Goal: Information Seeking & Learning: Learn about a topic

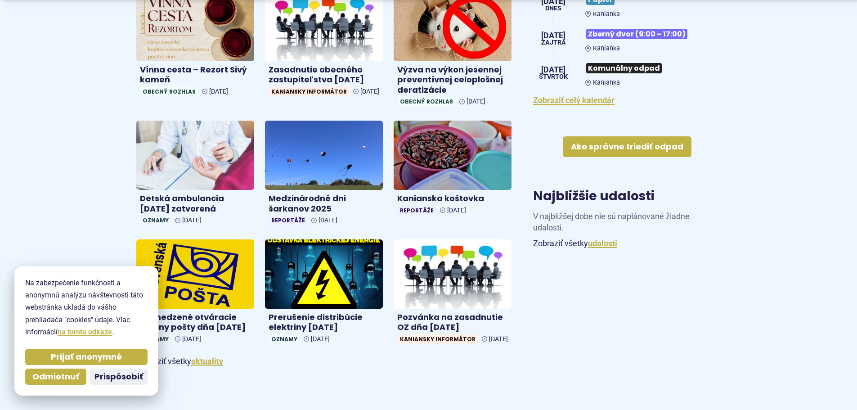
scroll to position [405, 0]
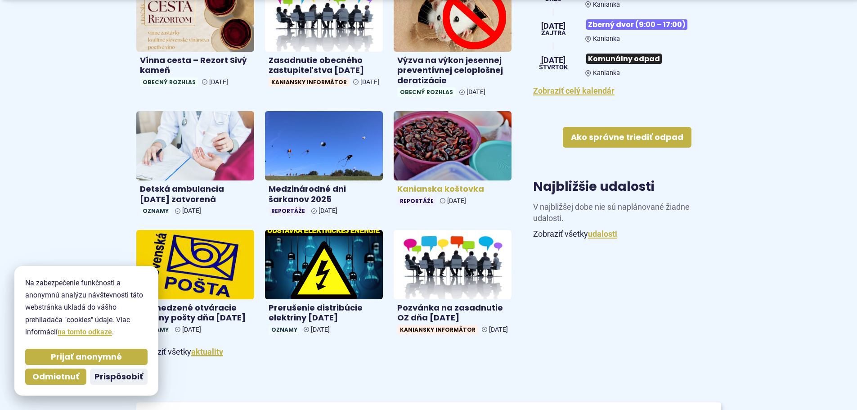
click at [453, 189] on h4 "Kanianska koštovka" at bounding box center [452, 189] width 111 height 10
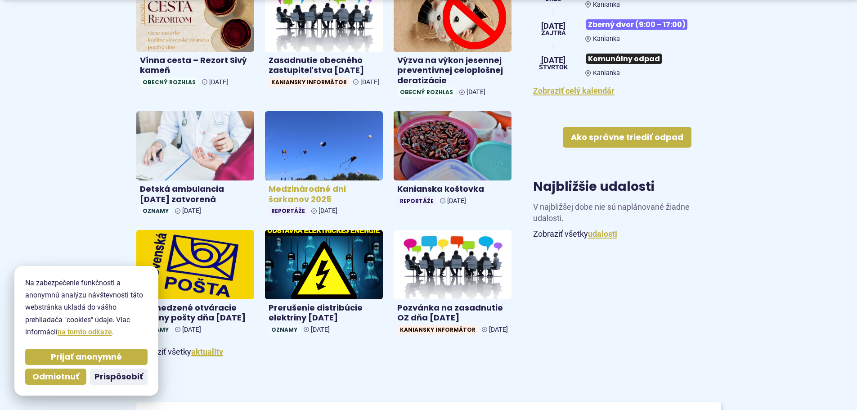
click at [311, 189] on h4 "Medzinárodné dni šarkanov 2025" at bounding box center [324, 194] width 111 height 20
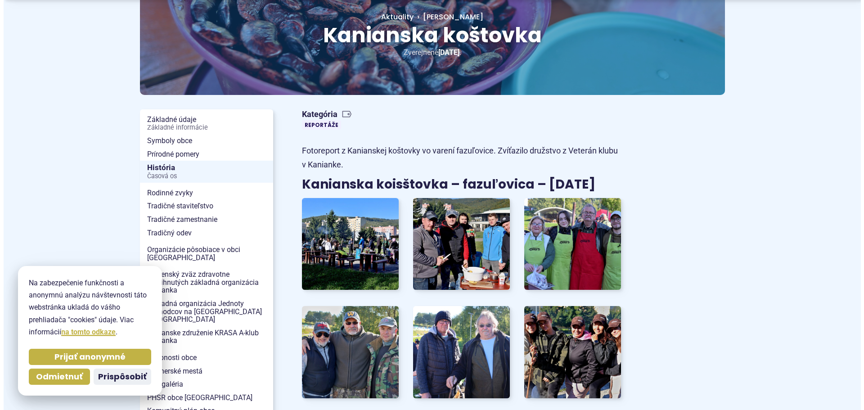
scroll to position [135, 0]
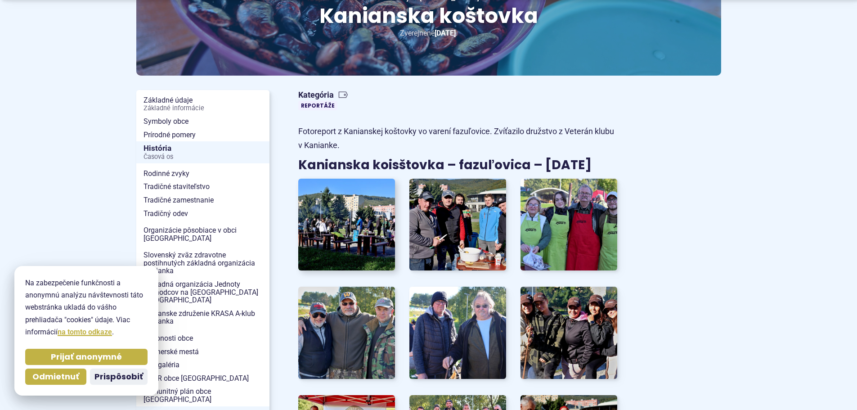
click at [337, 236] on img at bounding box center [346, 224] width 107 height 101
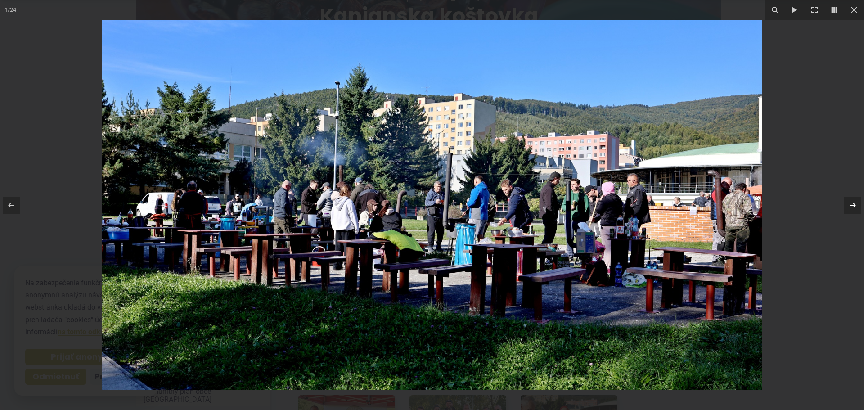
click at [853, 202] on icon at bounding box center [852, 205] width 11 height 11
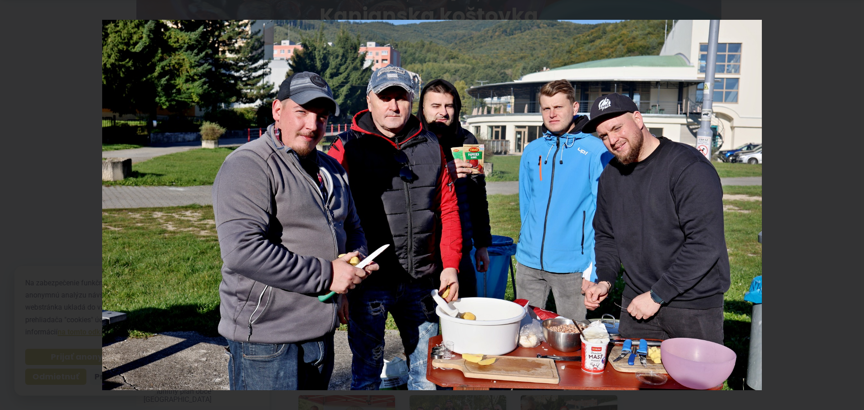
click at [853, 202] on div "2 / 24" at bounding box center [432, 205] width 864 height 410
click at [852, 205] on icon at bounding box center [852, 204] width 6 height 4
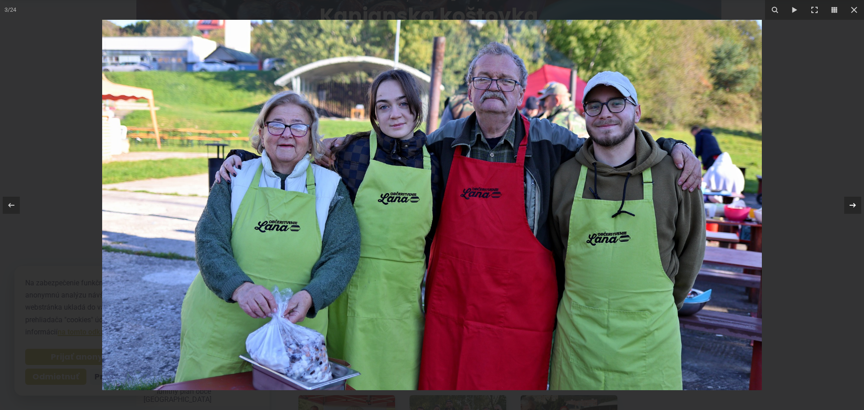
click at [852, 205] on div "3 / 24" at bounding box center [432, 205] width 864 height 410
click at [854, 204] on icon at bounding box center [852, 204] width 6 height 4
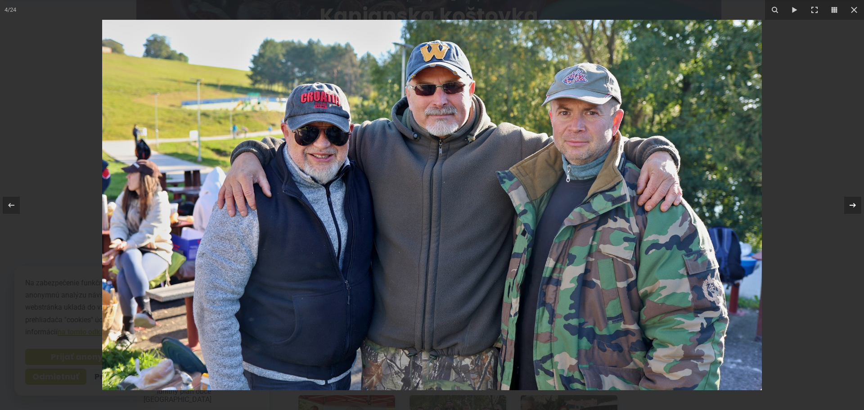
click at [854, 204] on icon at bounding box center [852, 204] width 6 height 4
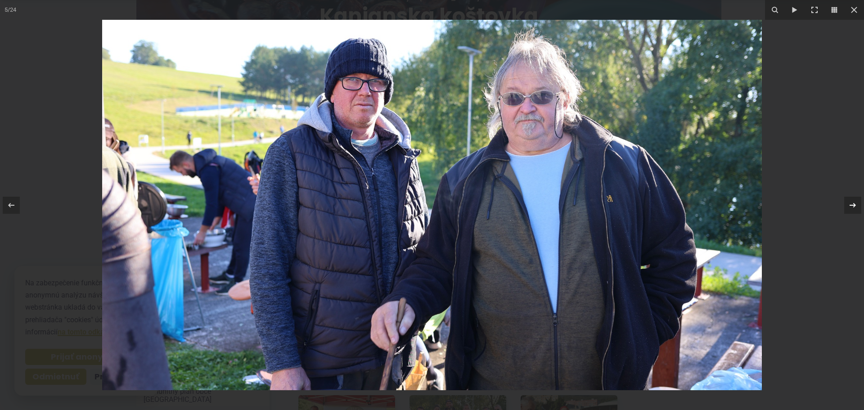
click at [854, 204] on icon at bounding box center [852, 204] width 6 height 4
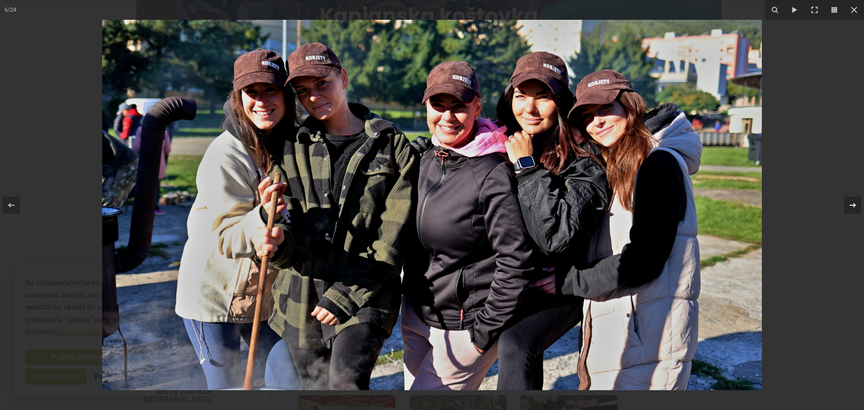
click at [854, 204] on div "6 / 24" at bounding box center [432, 205] width 864 height 410
click at [852, 204] on icon at bounding box center [852, 205] width 11 height 11
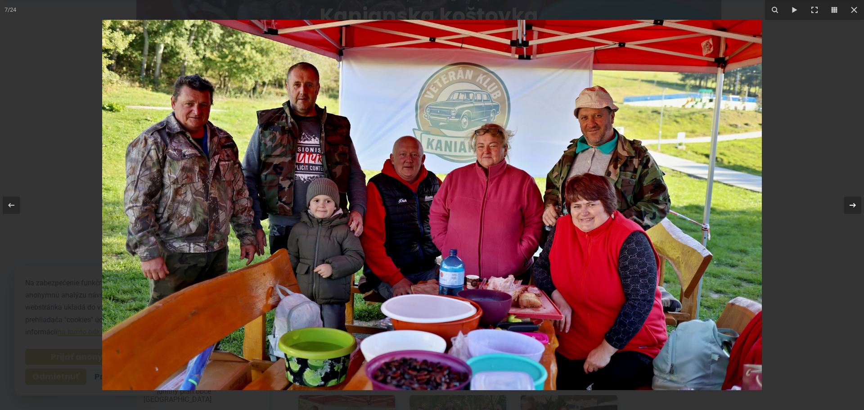
click at [852, 204] on div "7 / 24" at bounding box center [432, 205] width 864 height 410
click at [852, 206] on icon at bounding box center [852, 205] width 11 height 11
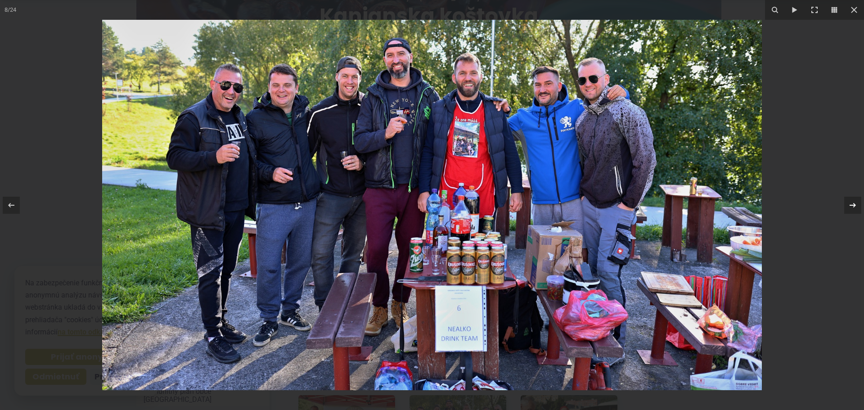
click at [852, 205] on icon at bounding box center [852, 204] width 6 height 4
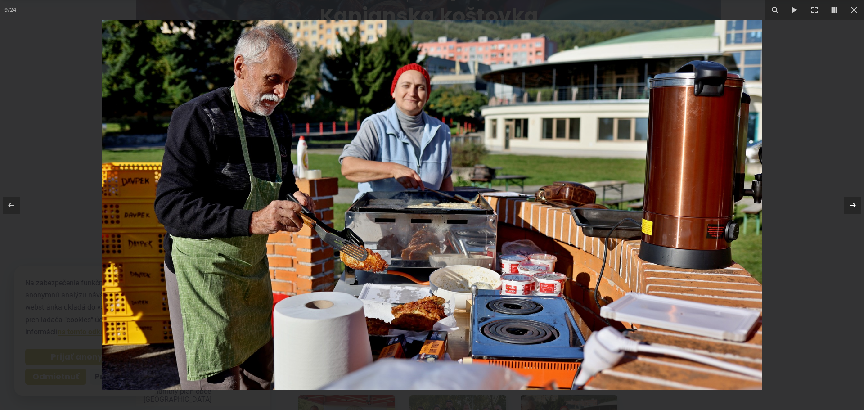
click at [852, 205] on div "9 / 24" at bounding box center [432, 205] width 864 height 410
click at [852, 205] on icon at bounding box center [852, 204] width 6 height 4
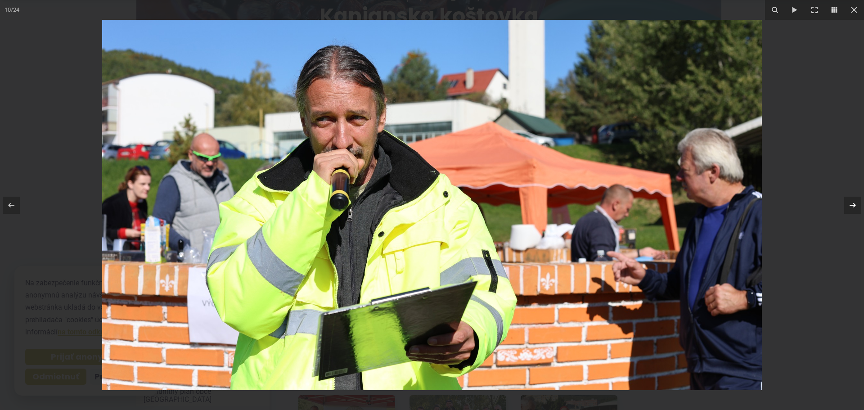
click at [852, 205] on icon at bounding box center [852, 204] width 6 height 4
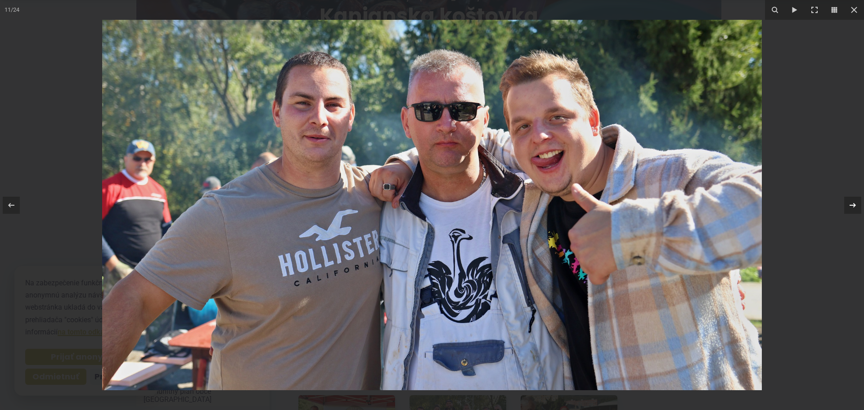
click at [852, 205] on icon at bounding box center [852, 204] width 6 height 4
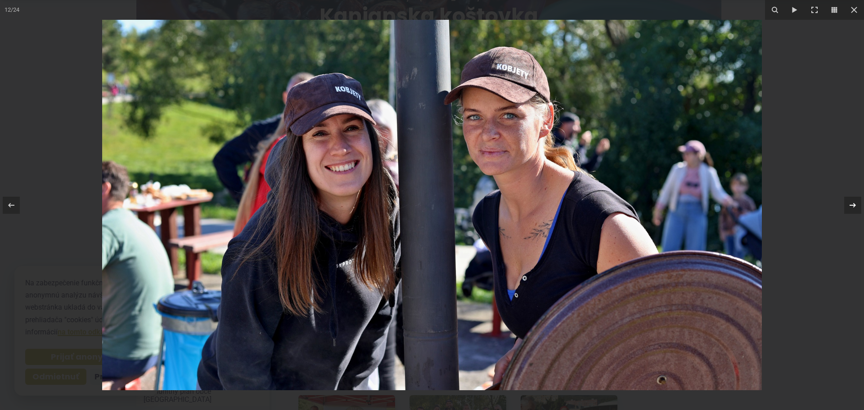
click at [852, 205] on icon at bounding box center [852, 204] width 6 height 4
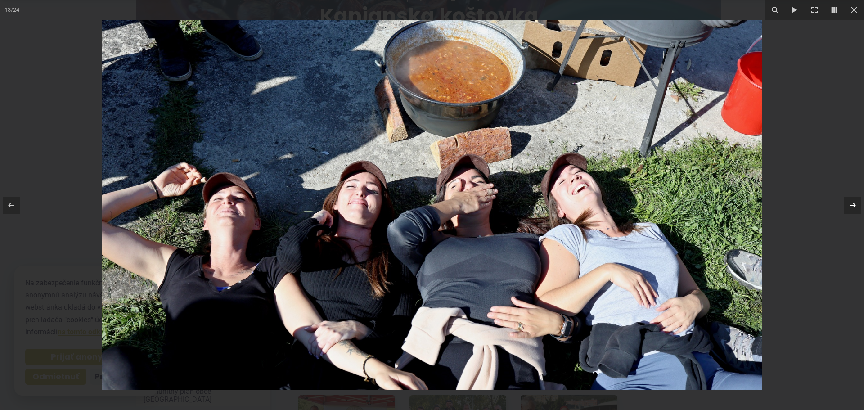
click at [852, 207] on icon at bounding box center [852, 205] width 11 height 11
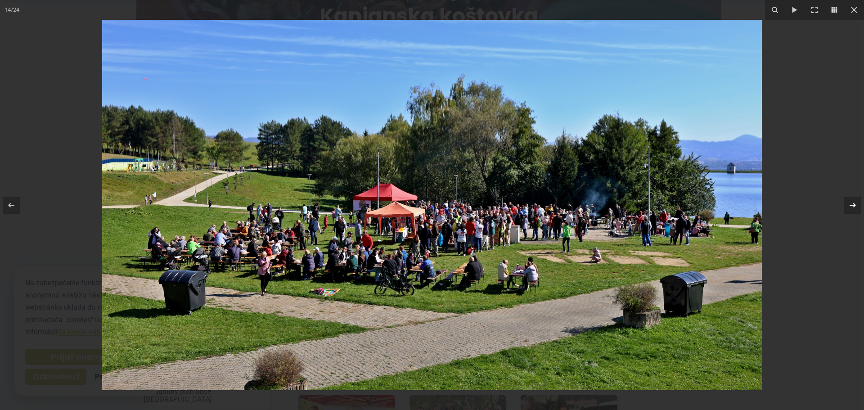
click at [853, 204] on icon at bounding box center [852, 205] width 11 height 11
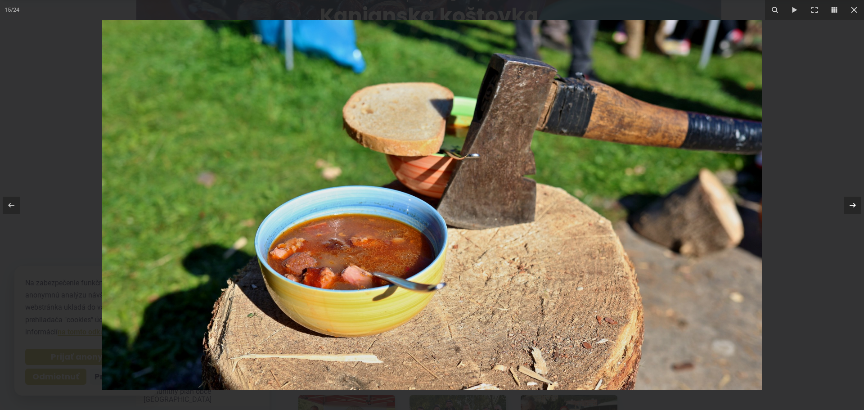
click at [853, 204] on div "15 / 24" at bounding box center [432, 205] width 864 height 410
click at [851, 207] on icon at bounding box center [852, 205] width 11 height 11
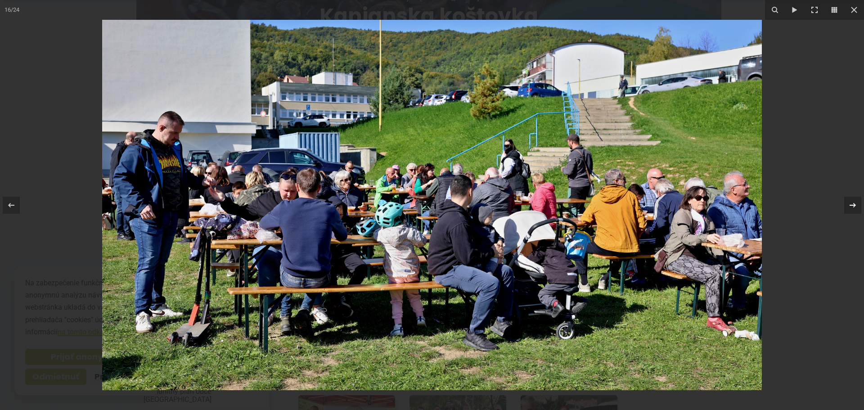
click at [851, 204] on icon at bounding box center [852, 205] width 11 height 11
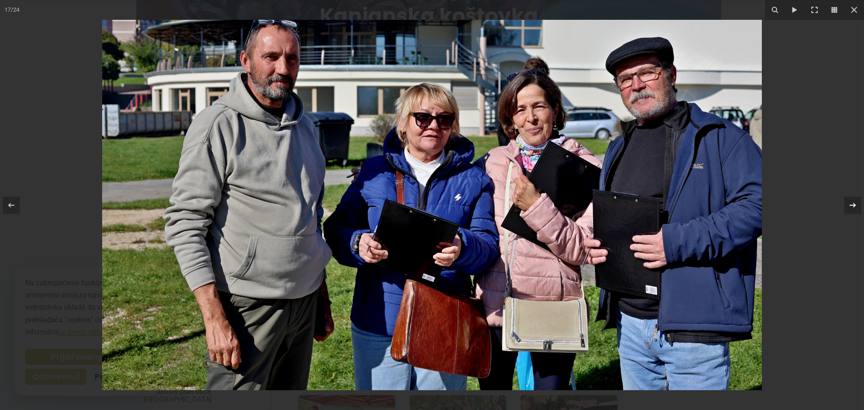
click at [851, 204] on icon at bounding box center [852, 205] width 11 height 11
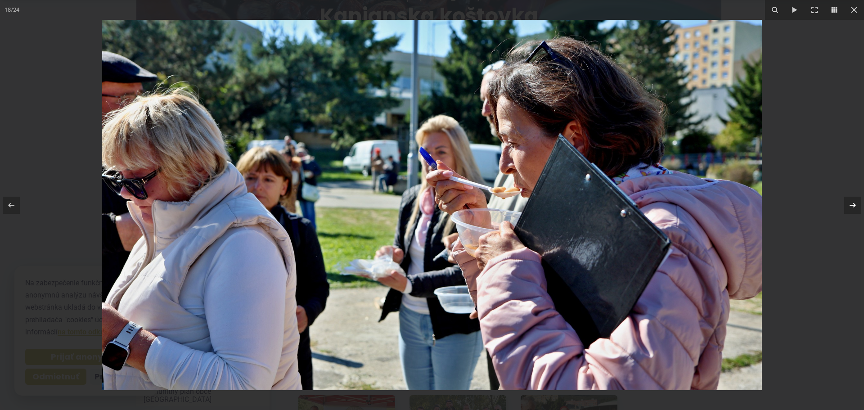
click at [851, 204] on icon at bounding box center [852, 205] width 11 height 11
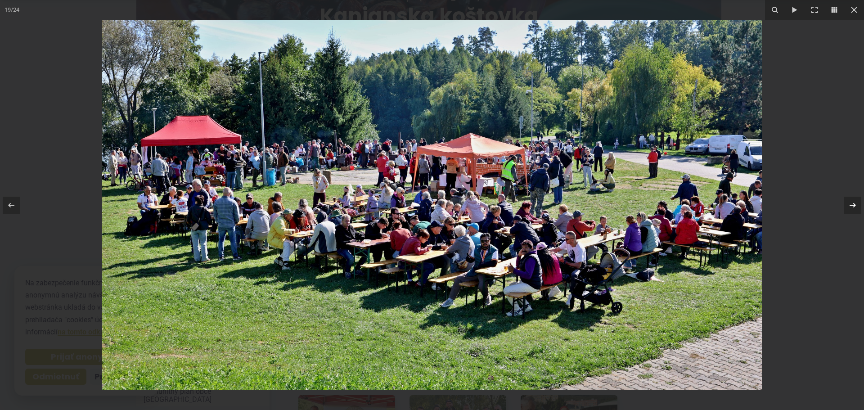
click at [851, 204] on icon at bounding box center [852, 205] width 11 height 11
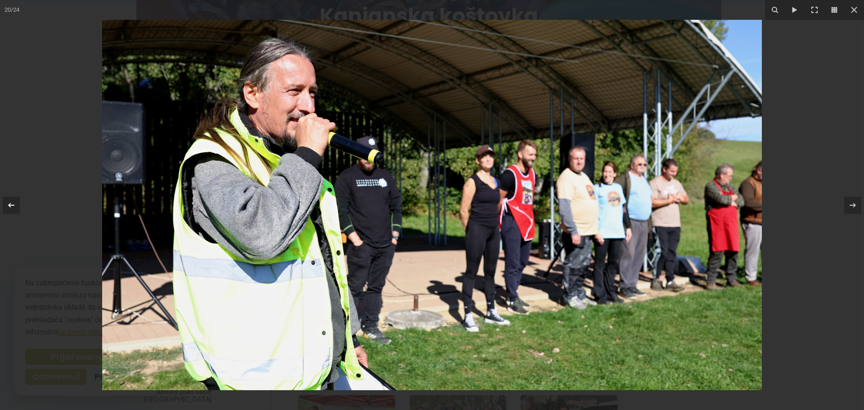
click at [9, 205] on icon at bounding box center [11, 204] width 6 height 4
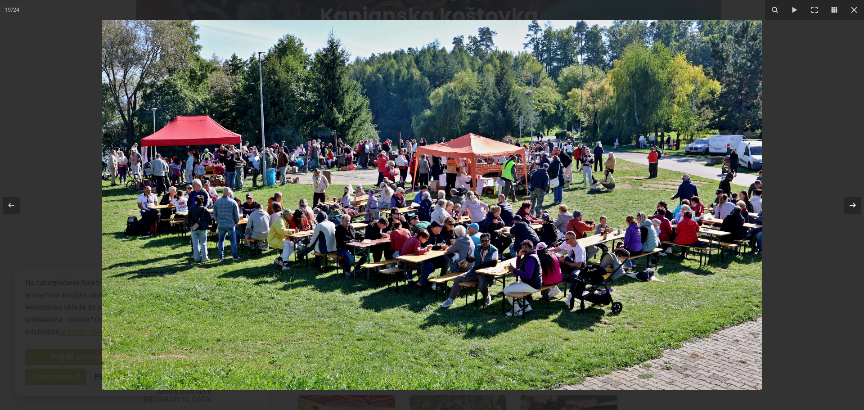
click at [853, 203] on icon at bounding box center [852, 205] width 11 height 11
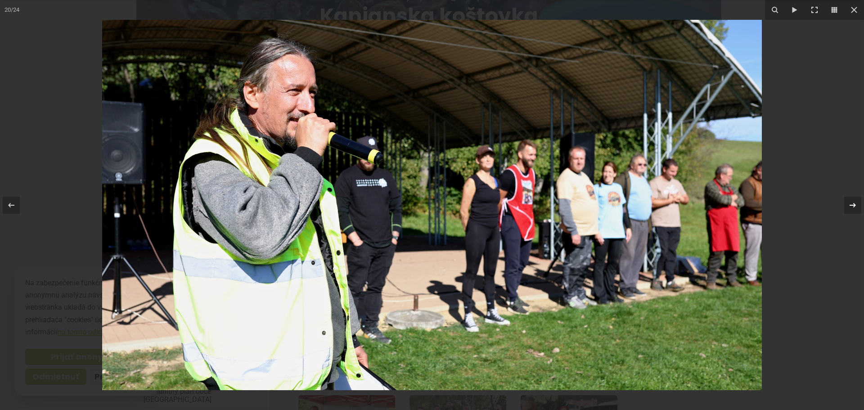
click at [853, 203] on icon at bounding box center [852, 204] width 6 height 4
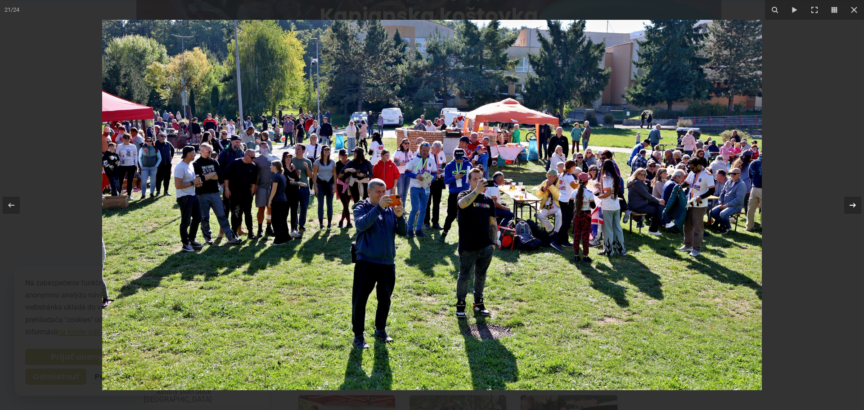
click at [853, 203] on icon at bounding box center [852, 204] width 6 height 4
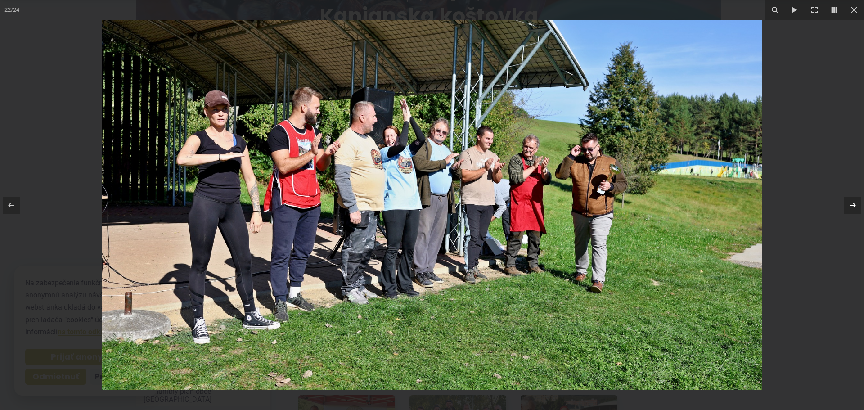
click at [853, 203] on div "22 / 24" at bounding box center [432, 205] width 864 height 410
click at [854, 205] on icon at bounding box center [852, 204] width 6 height 4
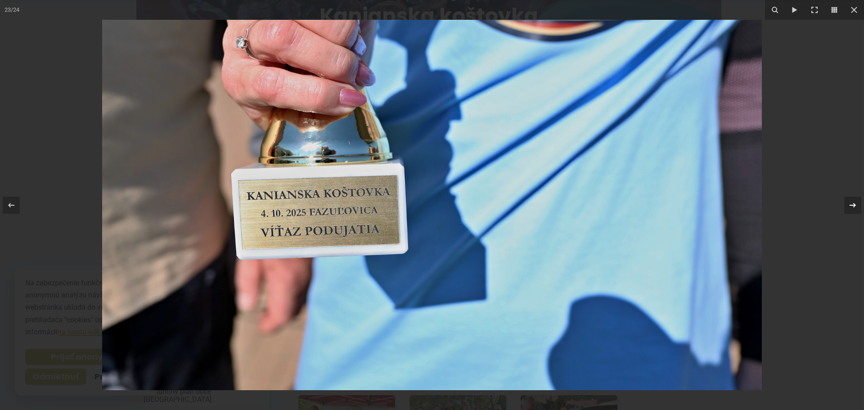
click at [854, 205] on icon at bounding box center [852, 204] width 6 height 4
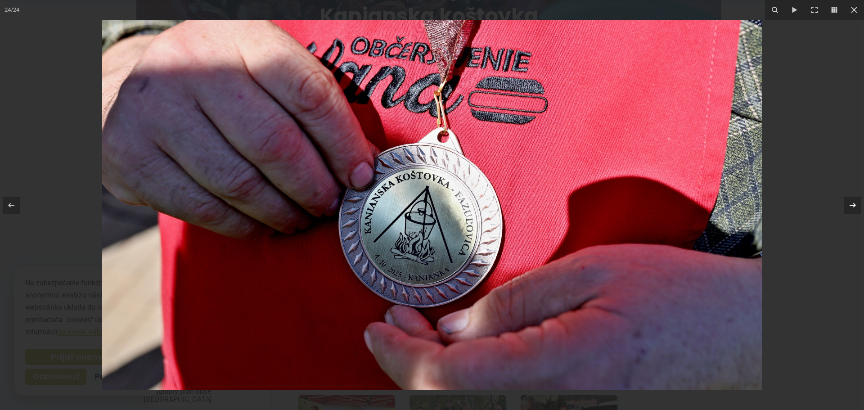
click at [854, 205] on icon at bounding box center [852, 204] width 6 height 4
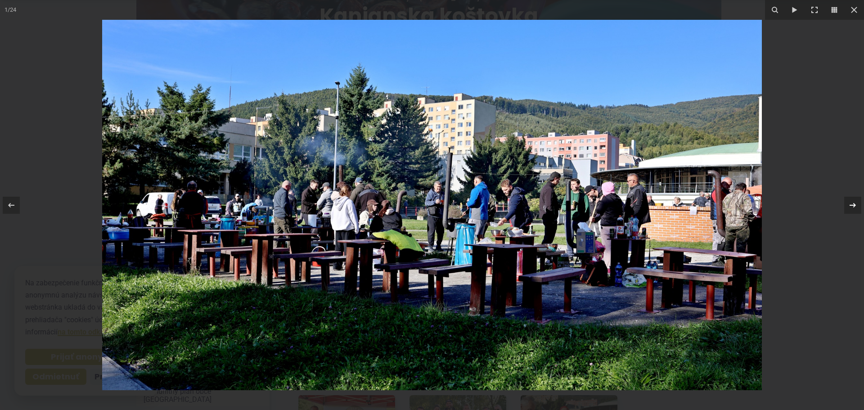
click at [854, 205] on icon at bounding box center [852, 204] width 6 height 4
